Goal: Obtain resource: Download file/media

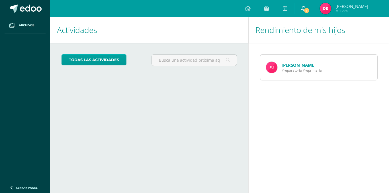
click at [310, 10] on span "1" at bounding box center [307, 10] width 6 height 6
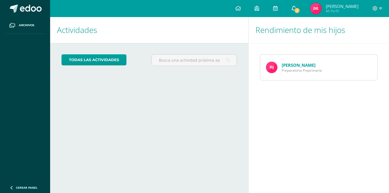
click at [300, 9] on span "1" at bounding box center [297, 10] width 6 height 6
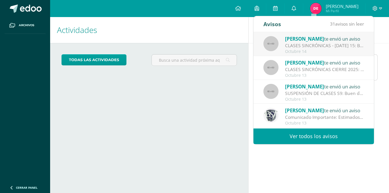
click at [321, 46] on div "CLASES SINCRÓNICAS - [DATE] 15: Buenos días familia Preparatoria. Es un gusto s…" at bounding box center [324, 45] width 79 height 7
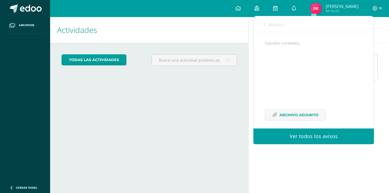
scroll to position [104, 0]
click at [293, 111] on span "Archivo Adjunto" at bounding box center [298, 110] width 39 height 11
click at [270, 26] on span "Avisos" at bounding box center [276, 24] width 15 height 7
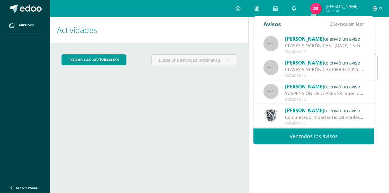
drag, startPoint x: 349, startPoint y: 46, endPoint x: 352, endPoint y: 46, distance: 3.2
click at [350, 46] on div "CLASES SINCRÓNICAS - [DATE] 15: Buenos días familia Preparatoria. Es un gusto s…" at bounding box center [324, 45] width 79 height 7
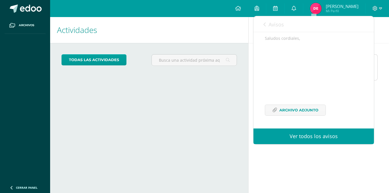
click at [264, 25] on icon at bounding box center [264, 24] width 2 height 5
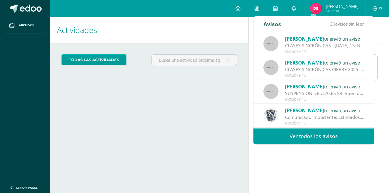
click at [318, 43] on div "CLASES SINCRÓNICAS - [DATE] 15: Buenos días familia Preparatoria. Es un gusto s…" at bounding box center [324, 45] width 79 height 7
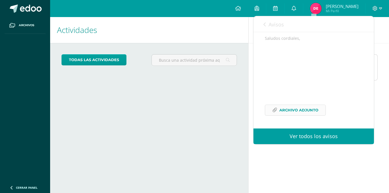
click at [291, 109] on span "Archivo Adjunto" at bounding box center [298, 110] width 39 height 11
